Goal: Information Seeking & Learning: Learn about a topic

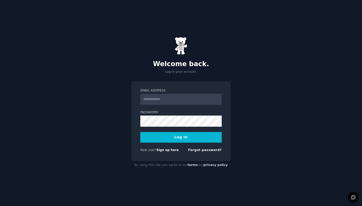
click at [180, 97] on input "Email Address" at bounding box center [180, 99] width 81 height 11
type input "**********"
click at [160, 101] on input "Email Address" at bounding box center [180, 99] width 81 height 11
type input "**********"
click at [252, 106] on div "**********" at bounding box center [181, 103] width 362 height 206
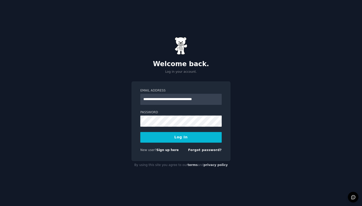
click at [247, 99] on div "**********" at bounding box center [181, 103] width 362 height 206
drag, startPoint x: 160, startPoint y: 87, endPoint x: -16, endPoint y: 66, distance: 176.8
click at [0, 66] on html "**********" at bounding box center [181, 103] width 362 height 206
click at [169, 100] on input "Email Address" at bounding box center [180, 99] width 81 height 11
type input "**********"
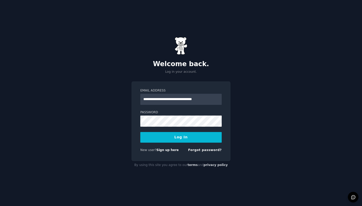
click at [176, 137] on button "Log In" at bounding box center [180, 137] width 81 height 11
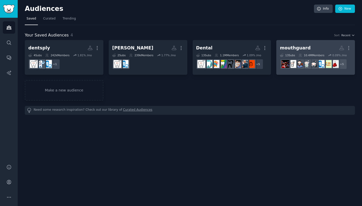
click at [286, 48] on div "mouthguard" at bounding box center [295, 48] width 31 height 6
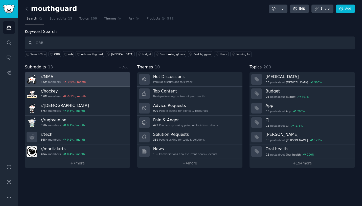
type input "ORB"
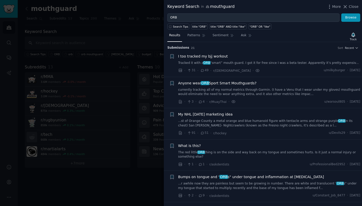
click at [213, 55] on span "I too tracked my bjj workout" at bounding box center [203, 56] width 50 height 5
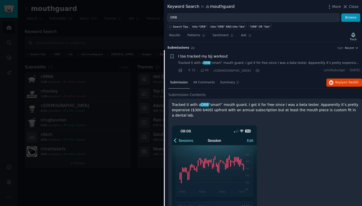
scroll to position [8, 0]
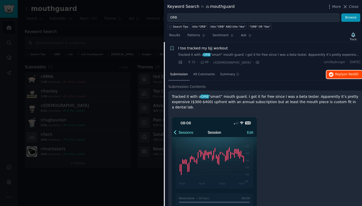
click at [340, 72] on button "Reply on Reddit" at bounding box center [345, 74] width 36 height 8
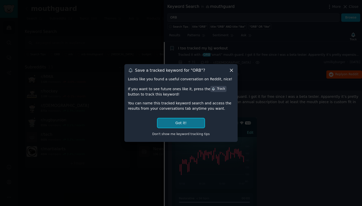
click at [180, 122] on button "Got it!" at bounding box center [181, 122] width 47 height 9
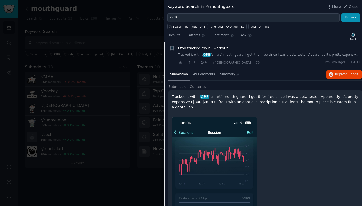
drag, startPoint x: 351, startPoint y: 7, endPoint x: 348, endPoint y: 7, distance: 3.6
click at [351, 7] on span "Close" at bounding box center [354, 6] width 10 height 5
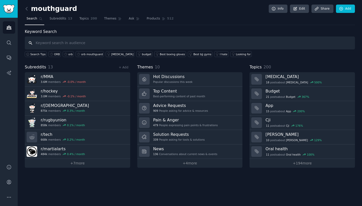
click at [92, 42] on input "text" at bounding box center [190, 42] width 330 height 13
type input "ORB"
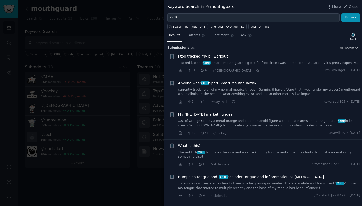
click at [227, 82] on span "Anyone wear ORB Sport Smart Mouthguards?" at bounding box center [217, 82] width 78 height 5
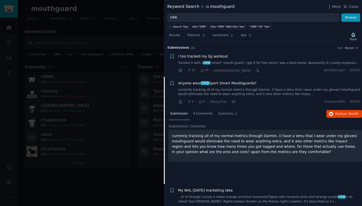
scroll to position [35, 0]
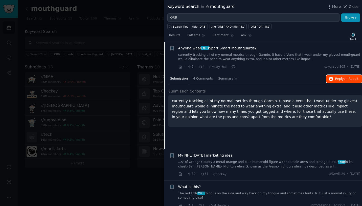
click at [334, 79] on button "Reply on Reddit" at bounding box center [345, 79] width 36 height 8
drag, startPoint x: 351, startPoint y: 7, endPoint x: 299, endPoint y: 27, distance: 56.6
click at [351, 7] on span "Close" at bounding box center [354, 6] width 10 height 5
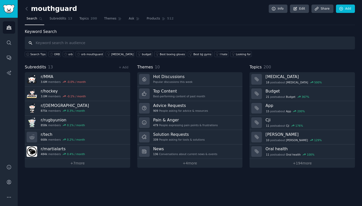
click at [74, 41] on input "text" at bounding box center [190, 42] width 330 height 13
type input "[PERSON_NAME]"
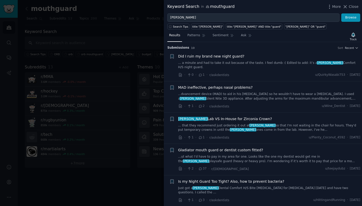
click at [265, 125] on link "... that they recommend just ordering it out at [GEOGRAPHIC_DATA] so that I'm n…" at bounding box center [269, 127] width 182 height 9
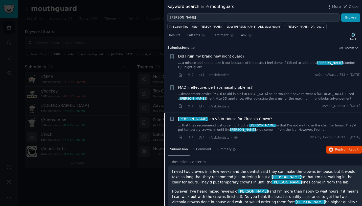
click at [106, 24] on div at bounding box center [181, 103] width 362 height 206
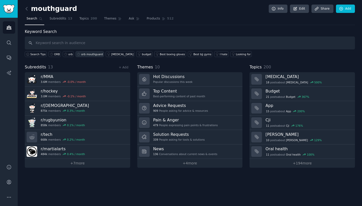
click at [88, 52] on link "orb mouthguard" at bounding box center [90, 54] width 28 height 6
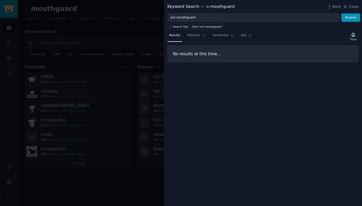
drag, startPoint x: 354, startPoint y: 6, endPoint x: 245, endPoint y: 102, distance: 145.4
click at [353, 8] on span "Close" at bounding box center [354, 6] width 10 height 5
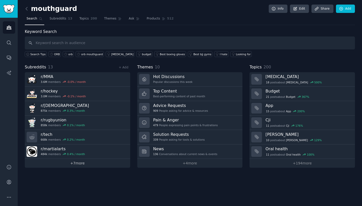
click at [85, 165] on link "+ 7 more" at bounding box center [78, 163] width 106 height 9
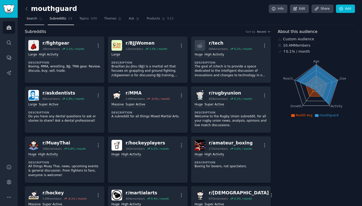
click at [34, 19] on span "Search" at bounding box center [32, 18] width 11 height 5
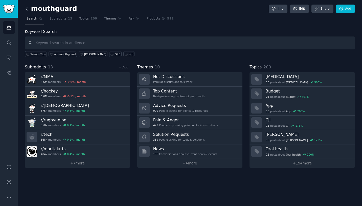
click at [27, 9] on icon at bounding box center [26, 8] width 5 height 5
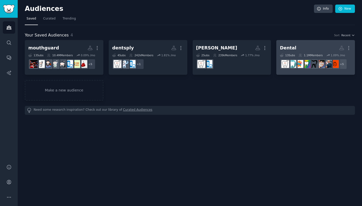
click at [318, 46] on h2 "Dental More" at bounding box center [316, 48] width 72 height 9
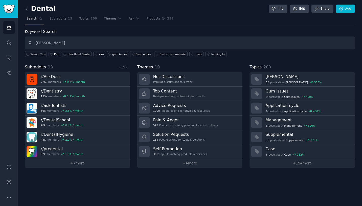
type input "[PERSON_NAME]"
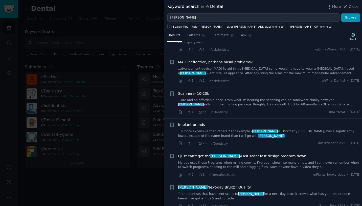
scroll to position [51, 0]
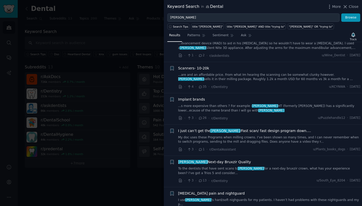
click at [284, 166] on link "To the dentists that have sent scans to [PERSON_NAME] for a next-day bruxzir cr…" at bounding box center [269, 170] width 182 height 9
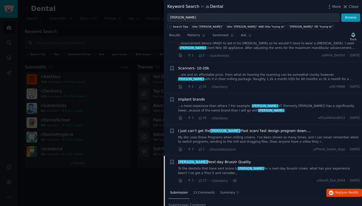
scroll to position [160, 0]
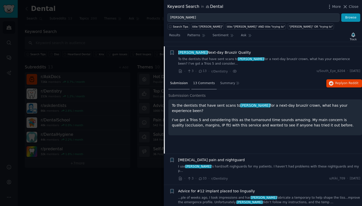
click at [197, 81] on span "13 Comments" at bounding box center [204, 83] width 22 height 5
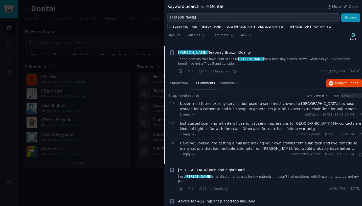
scroll to position [135, 0]
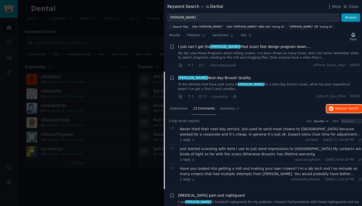
click at [343, 106] on span "Reply on Reddit" at bounding box center [347, 108] width 23 height 5
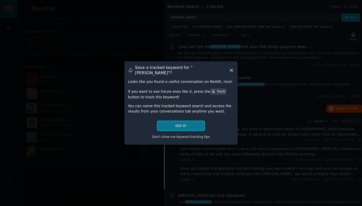
click at [191, 123] on button "Got it!" at bounding box center [181, 125] width 47 height 9
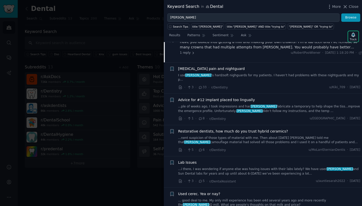
scroll to position [286, 0]
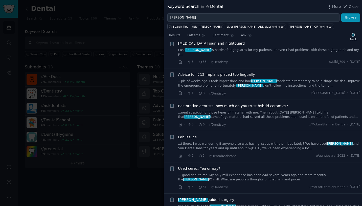
click at [259, 141] on link "...i there, I was wondering if anyone else was having issues with their labs la…" at bounding box center [269, 145] width 182 height 9
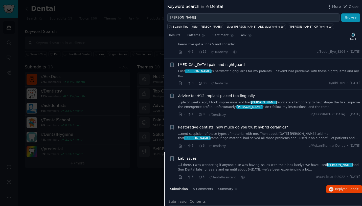
scroll to position [53, 0]
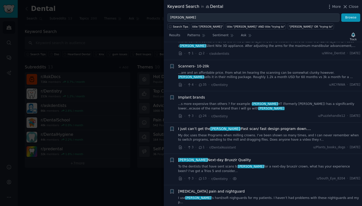
click at [252, 133] on link "My doc uses these Programs when milling crowns. I’ve been shown so many times, …" at bounding box center [269, 137] width 182 height 9
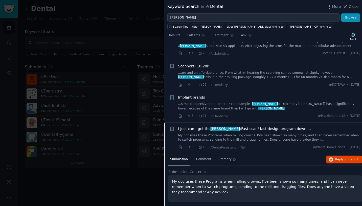
scroll to position [129, 0]
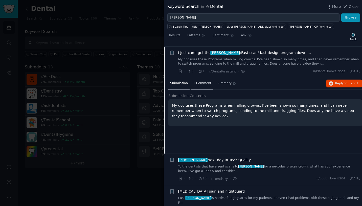
click at [197, 81] on span "1 Comment" at bounding box center [202, 83] width 18 height 5
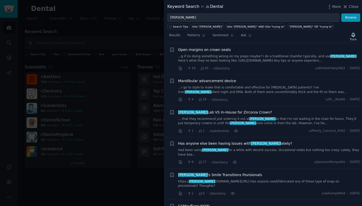
scroll to position [432, 0]
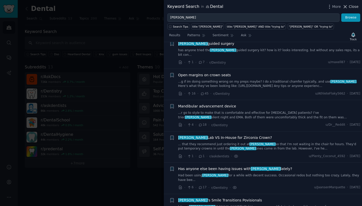
click at [350, 4] on span "Close" at bounding box center [354, 6] width 10 height 5
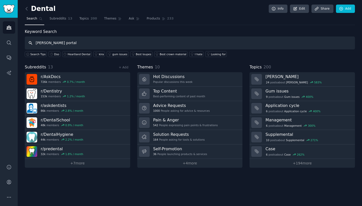
type input "[PERSON_NAME] portal"
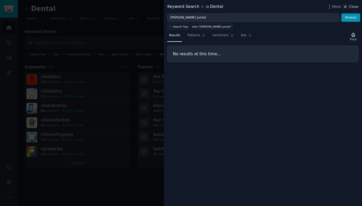
drag, startPoint x: 352, startPoint y: 9, endPoint x: 218, endPoint y: 22, distance: 134.8
click at [351, 9] on span "Close" at bounding box center [354, 6] width 10 height 5
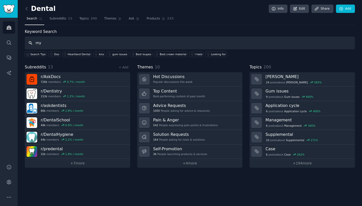
type input "m"
click at [26, 6] on icon at bounding box center [26, 8] width 5 height 5
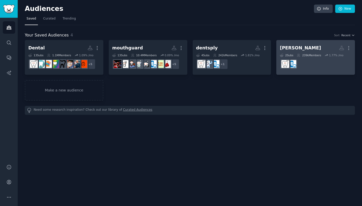
click at [296, 50] on div "[PERSON_NAME]" at bounding box center [300, 48] width 41 height 6
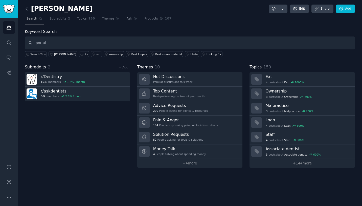
type input "portal"
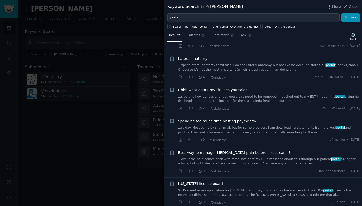
scroll to position [936, 0]
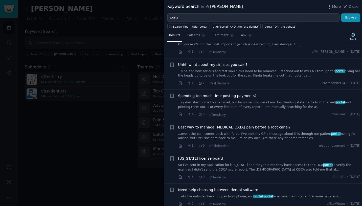
click at [298, 194] on link "...nts like outside checking, pay from phone, and portal portal to access their…" at bounding box center [269, 196] width 182 height 5
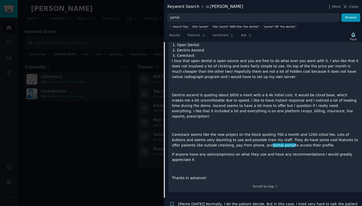
scroll to position [1063, 0]
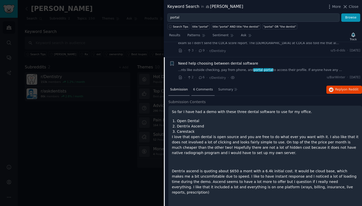
drag, startPoint x: 202, startPoint y: 75, endPoint x: 203, endPoint y: 79, distance: 4.1
click at [202, 84] on div "6 Comments" at bounding box center [203, 90] width 23 height 12
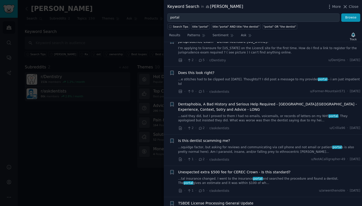
scroll to position [126, 0]
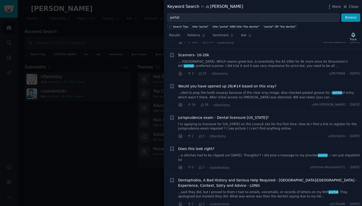
drag, startPoint x: 353, startPoint y: 8, endPoint x: 277, endPoint y: 52, distance: 87.9
click at [353, 8] on span "Close" at bounding box center [354, 6] width 10 height 5
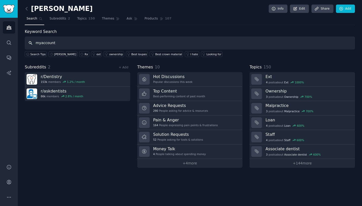
type input "myaccount"
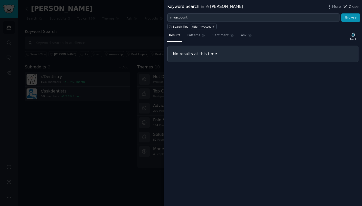
click at [354, 5] on span "Close" at bounding box center [354, 6] width 10 height 5
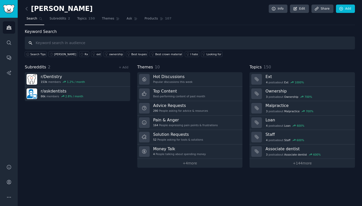
click at [75, 44] on input "text" at bounding box center [190, 42] width 330 height 13
type input "s"
type input "[PERSON_NAME] software"
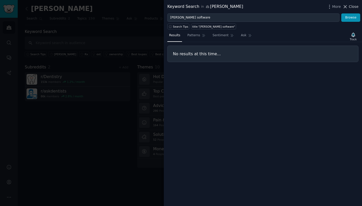
click at [350, 7] on span "Close" at bounding box center [354, 6] width 10 height 5
